Goal: Transaction & Acquisition: Purchase product/service

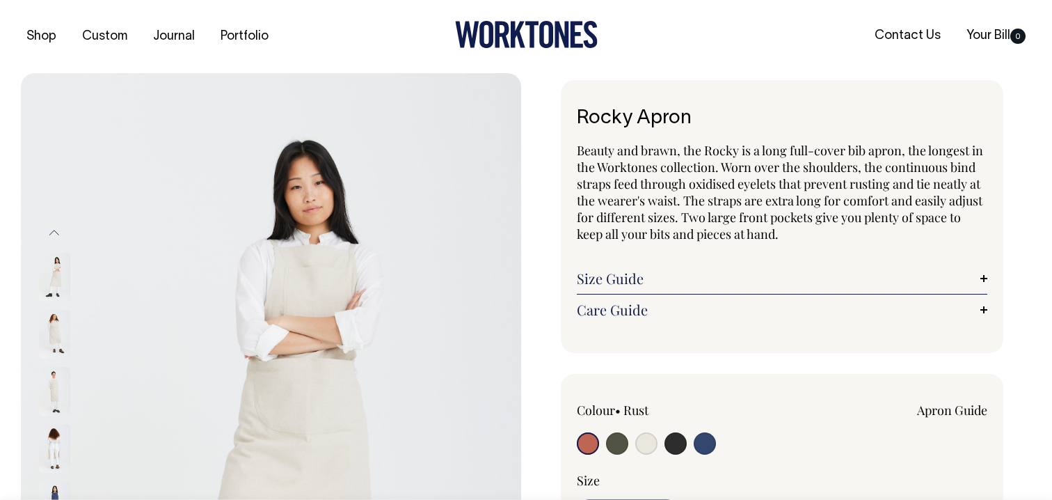
click at [524, 28] on icon at bounding box center [526, 34] width 143 height 27
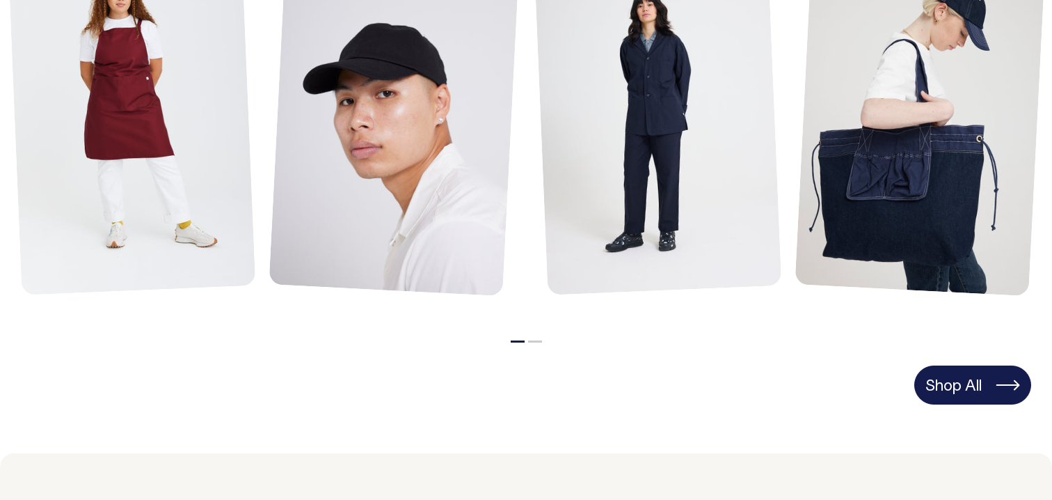
scroll to position [764, 0]
click at [988, 371] on link "Shop All" at bounding box center [972, 384] width 117 height 39
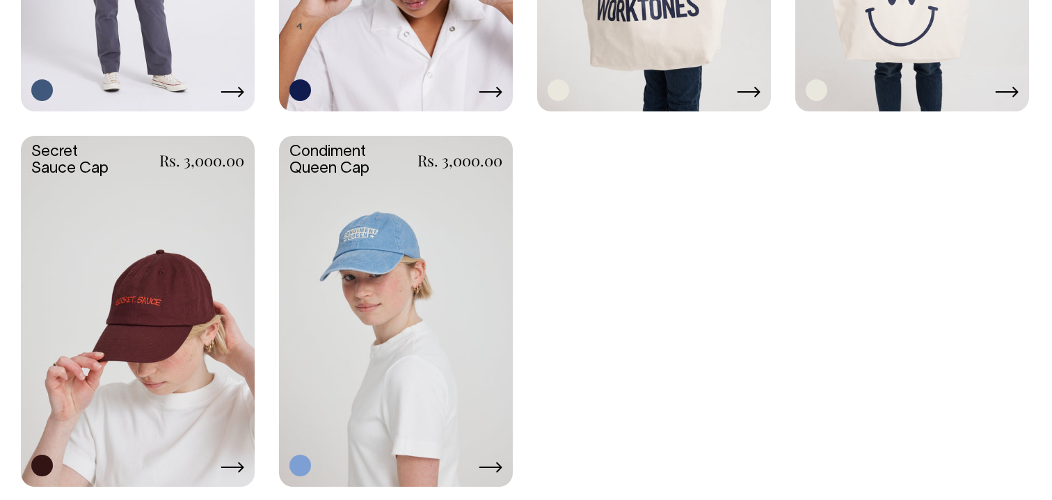
scroll to position [2505, 0]
